Goal: Book appointment/travel/reservation

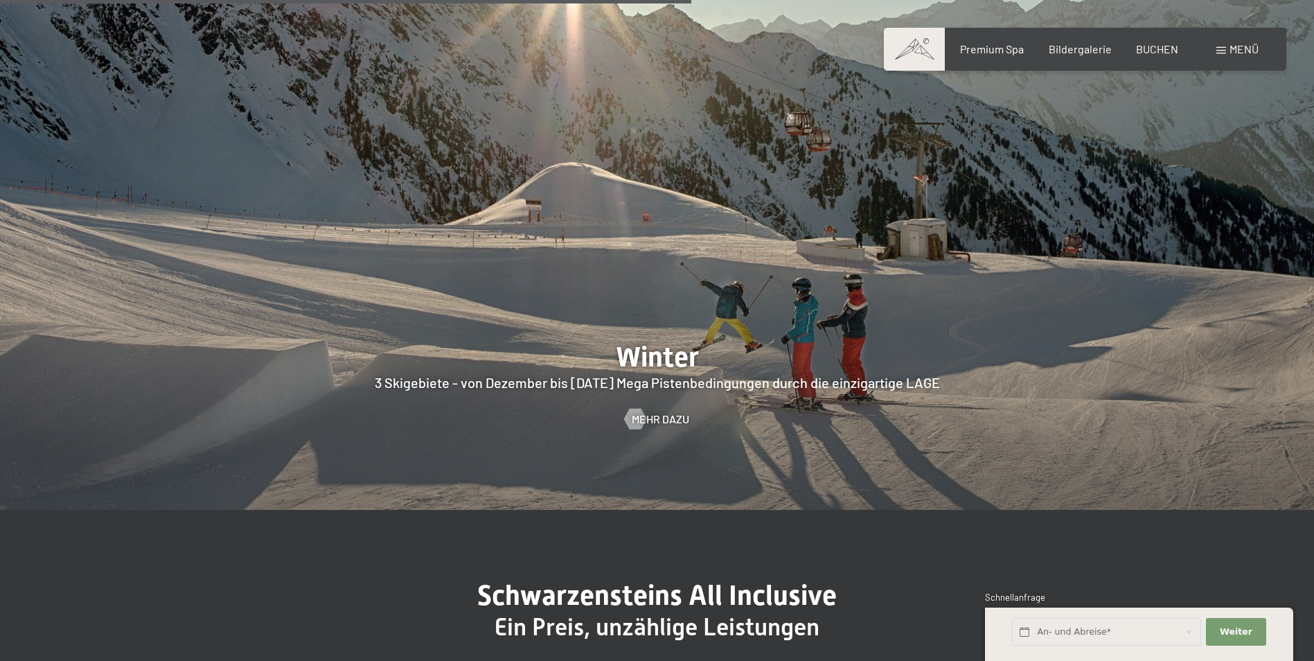
scroll to position [3670, 0]
click at [1159, 55] on div "BUCHEN" at bounding box center [1157, 46] width 42 height 15
click at [1160, 52] on span "BUCHEN" at bounding box center [1157, 46] width 42 height 13
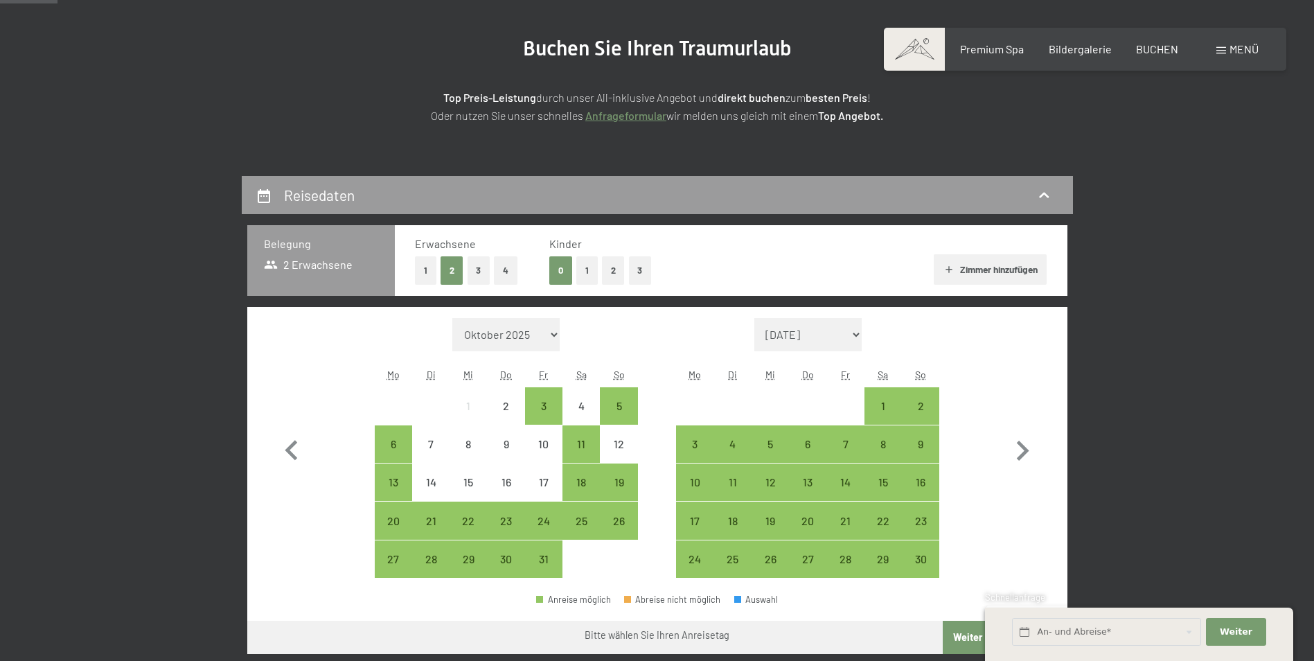
scroll to position [208, 0]
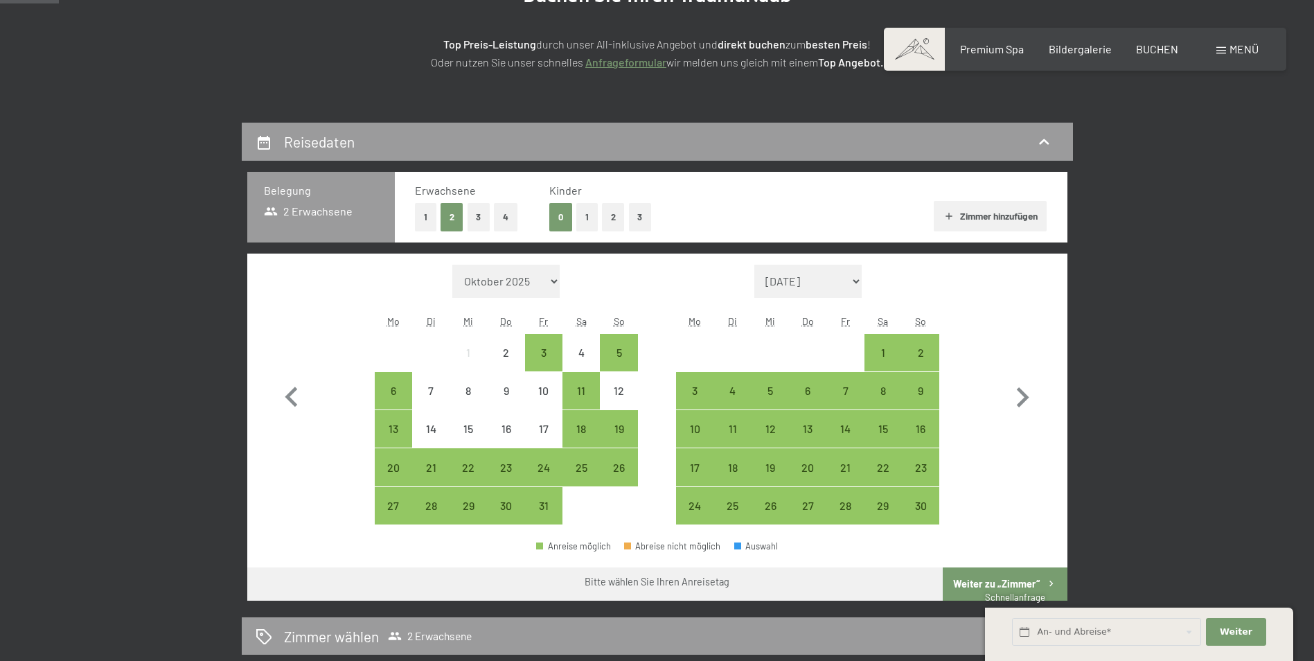
click at [420, 212] on button "1" at bounding box center [425, 217] width 21 height 28
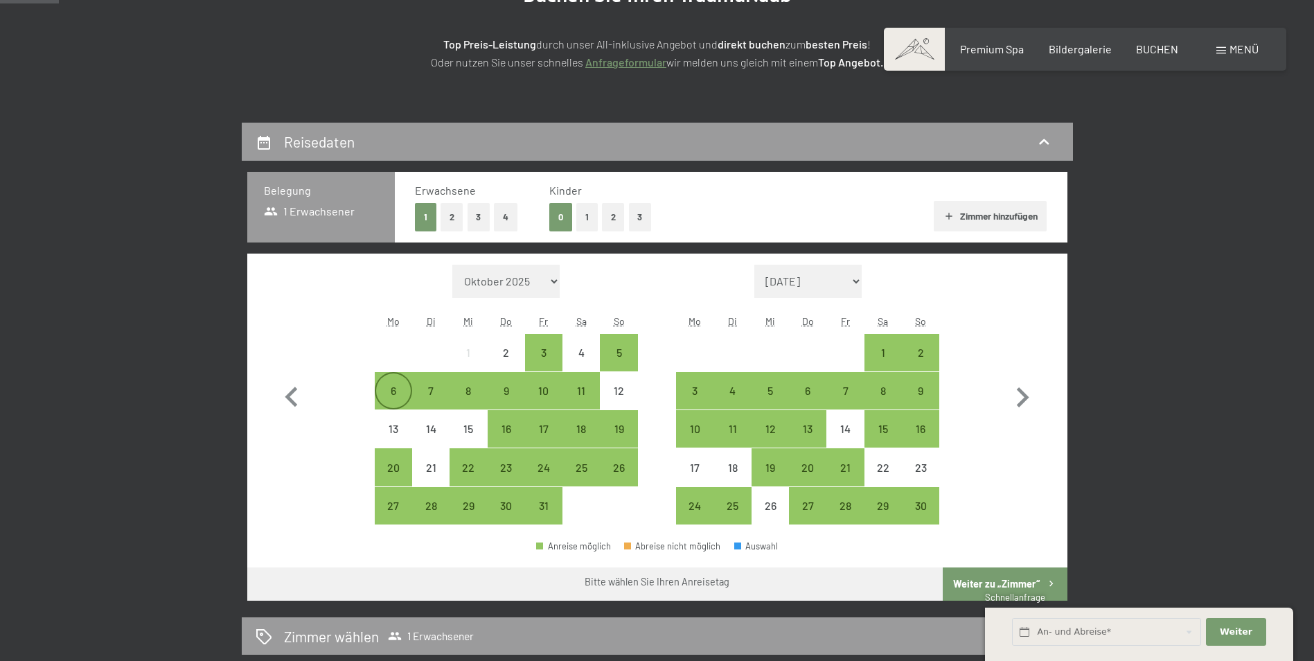
click at [392, 387] on div "6" at bounding box center [393, 402] width 35 height 35
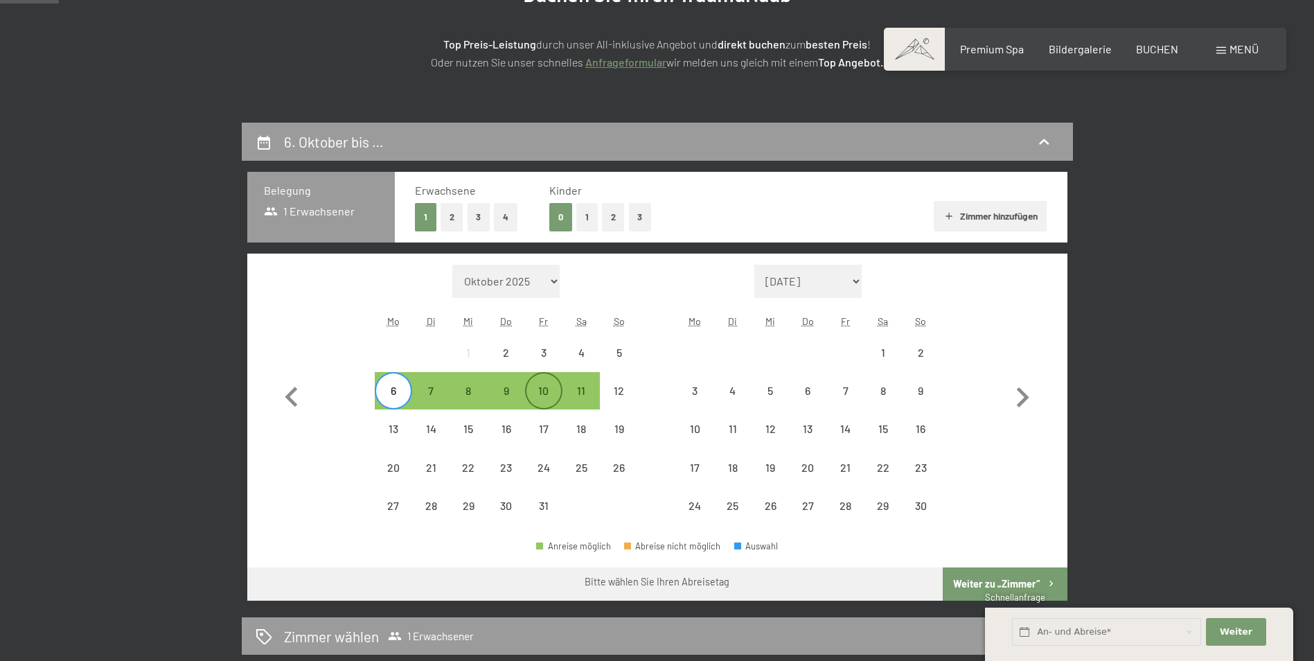
click at [550, 393] on div "10" at bounding box center [543, 402] width 35 height 35
